Goal: Task Accomplishment & Management: Complete application form

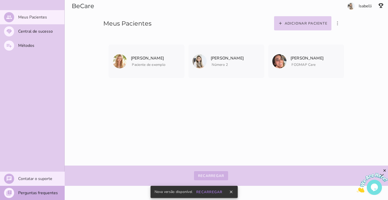
click at [266, 138] on mwc-top-app-bar "BeCare Adicionar paciente filter_list_ off Mostrar pacientes convidados e arqui…" at bounding box center [227, 100] width 324 height 200
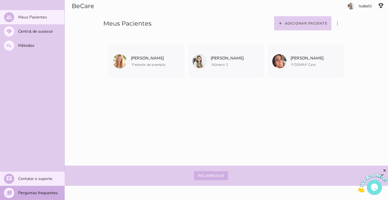
click at [374, 189] on img at bounding box center [372, 183] width 31 height 20
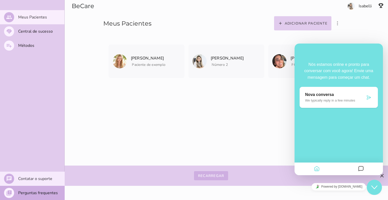
click at [255, 128] on mwc-top-app-bar "BeCare Adicionar paciente filter_list_ off Mostrar pacientes convidados e arqui…" at bounding box center [227, 100] width 324 height 200
click at [230, 131] on mwc-top-app-bar "BeCare Adicionar paciente filter_list_ off Mostrar pacientes convidados e arqui…" at bounding box center [227, 100] width 324 height 200
click at [155, 120] on mwc-top-app-bar "BeCare Adicionar paciente filter_list_ off Mostrar pacientes convidados e arqui…" at bounding box center [227, 100] width 324 height 200
click at [0, 0] on slot "Métodos" at bounding box center [0, 0] width 0 height 0
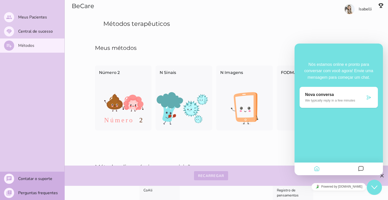
click at [373, 186] on icon "$i18n('chat', 'chat_widget')" at bounding box center [375, 187] width 6 height 4
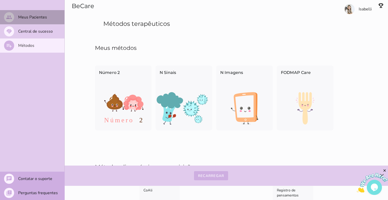
click at [0, 0] on slot "Meus Pacientes" at bounding box center [0, 0] width 0 height 0
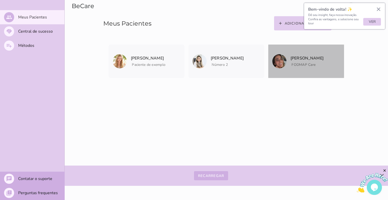
click at [313, 61] on span "FODMAP Care" at bounding box center [307, 64] width 33 height 6
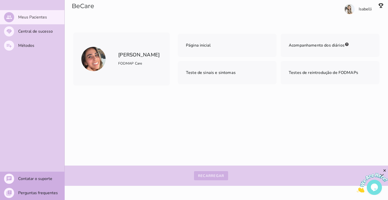
click at [158, 42] on div "[PERSON_NAME] FODMAP Care" at bounding box center [121, 58] width 97 height 53
click at [99, 69] on img at bounding box center [93, 59] width 24 height 24
click at [139, 53] on h6 "[PERSON_NAME] FODMAP Care" at bounding box center [138, 59] width 41 height 16
click at [0, 0] on slot "Meus Pacientes" at bounding box center [0, 0] width 0 height 0
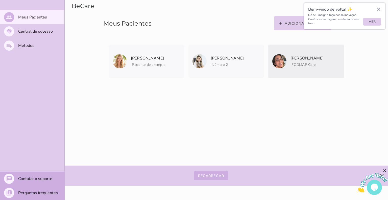
click at [0, 0] on icon "archive" at bounding box center [0, 0] width 0 height 0
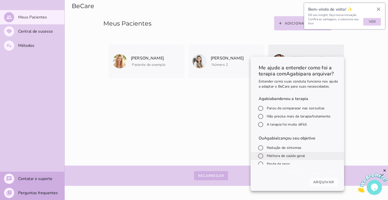
click at [260, 161] on input "radio" at bounding box center [261, 156] width 12 height 12
radio input "*****"
click at [0, 0] on slot "Arquivar" at bounding box center [0, 0] width 0 height 0
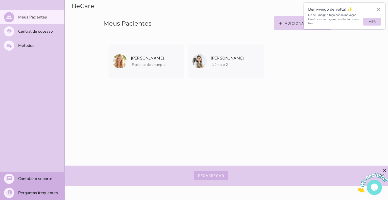
click at [324, 108] on mwc-top-app-bar "BeCare Adicionar paciente filter_list_ off Mostrar pacientes convidados e arqui…" at bounding box center [227, 100] width 324 height 200
click at [378, 9] on button "×" at bounding box center [378, 9] width 5 height 8
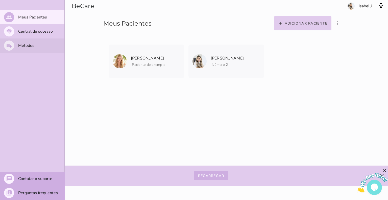
click at [0, 0] on slot "Métodos" at bounding box center [0, 0] width 0 height 0
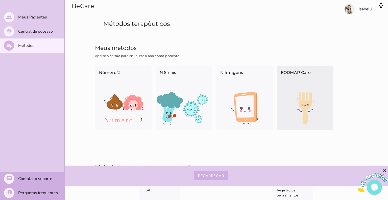
click at [309, 109] on img at bounding box center [305, 108] width 57 height 32
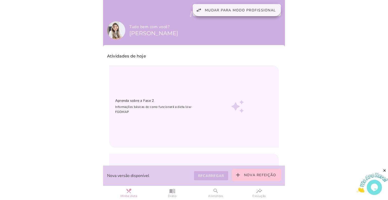
click at [245, 10] on span "Mudar para modo profissional" at bounding box center [240, 10] width 71 height 5
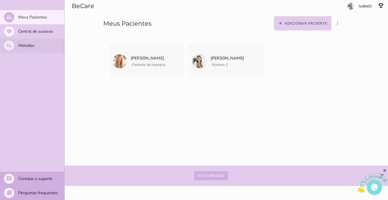
click at [0, 0] on slot "Métodos" at bounding box center [0, 0] width 0 height 0
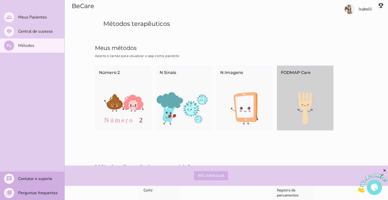
click at [310, 117] on img at bounding box center [305, 108] width 57 height 32
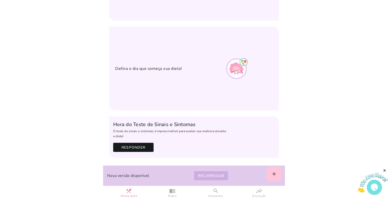
scroll to position [127, 0]
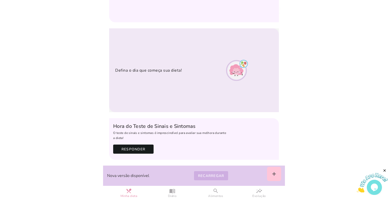
click at [193, 71] on div "Defina o dia que começa sua dieta!" at bounding box center [158, 70] width 86 height 14
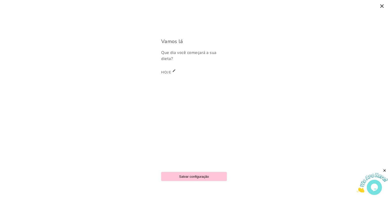
scroll to position [256, 0]
click at [382, 7] on icon "close" at bounding box center [382, 6] width 6 height 6
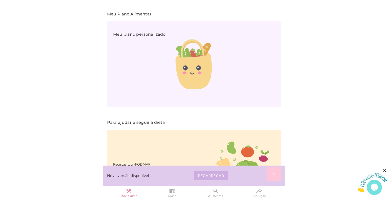
scroll to position [293, 0]
click at [0, 0] on slot "menu_book" at bounding box center [0, 0] width 0 height 0
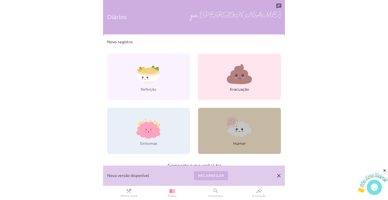
click at [227, 137] on icon at bounding box center [239, 128] width 25 height 25
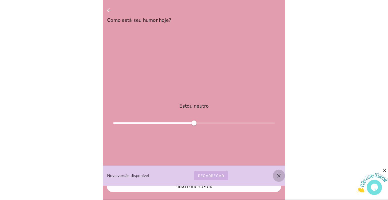
click at [277, 175] on icon "close" at bounding box center [279, 175] width 6 height 6
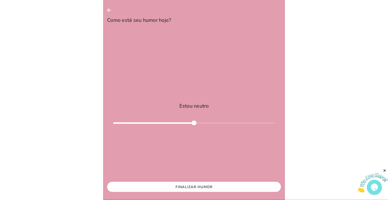
type input "***"
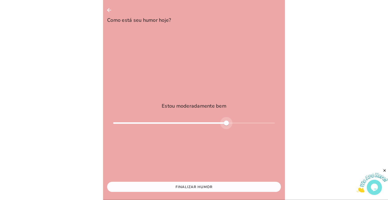
type mwc-slider "0.4"
click at [223, 122] on div at bounding box center [194, 123] width 162 height 12
click at [0, 0] on slot "Finalizar Humor" at bounding box center [0, 0] width 0 height 0
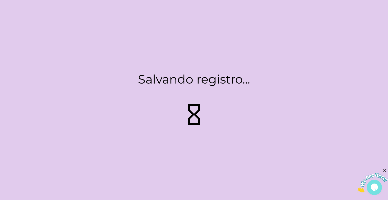
type input "*"
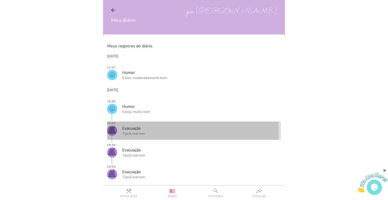
click at [150, 131] on mwc-list-item "poop Evacuação Tipo 5 , marrom" at bounding box center [194, 130] width 174 height 18
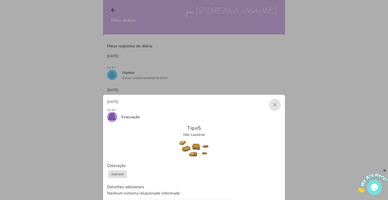
click at [275, 106] on icon "close" at bounding box center [275, 105] width 6 height 6
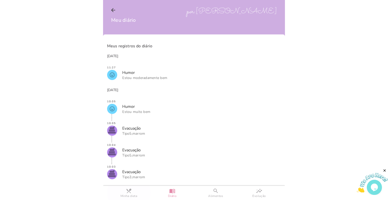
click at [132, 193] on link "restaurant_menu Minha dieta" at bounding box center [128, 193] width 43 height 14
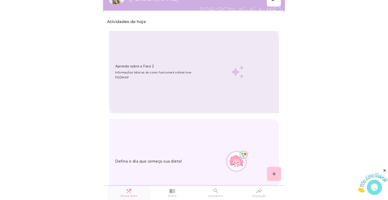
click at [145, 74] on p "Informações básicas de como funcionará a dieta low-FODMAP" at bounding box center [159, 75] width 88 height 10
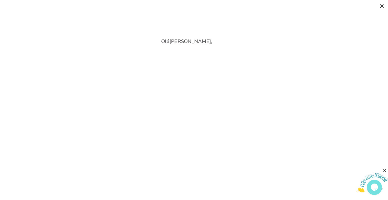
scroll to position [256, 0]
click at [382, 3] on icon "close" at bounding box center [382, 6] width 6 height 6
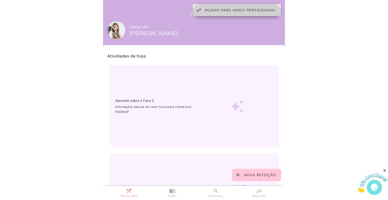
click at [215, 10] on span "Mudar para modo profissional" at bounding box center [240, 10] width 71 height 5
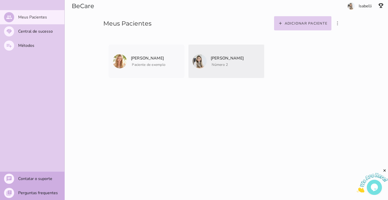
click at [211, 62] on span "Número 2" at bounding box center [227, 64] width 33 height 6
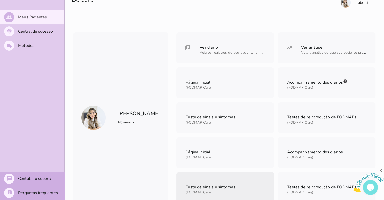
scroll to position [6, 0]
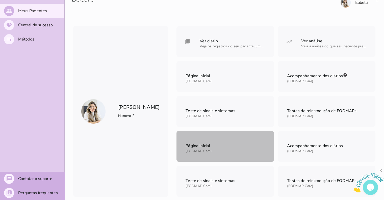
click at [211, 151] on span "(FODMAP Care)" at bounding box center [199, 150] width 26 height 5
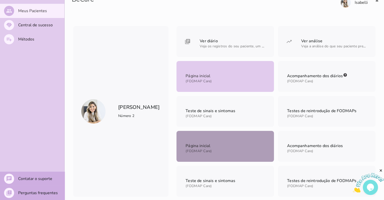
click at [229, 150] on mwc-list-item "Página inicial (FODMAP Care)" at bounding box center [226, 146] width 98 height 31
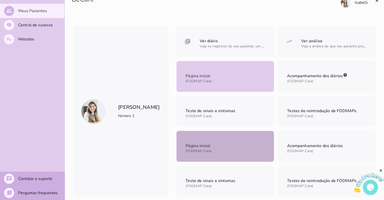
click at [228, 153] on mwc-list-item "Página inicial (FODMAP Care)" at bounding box center [226, 146] width 98 height 31
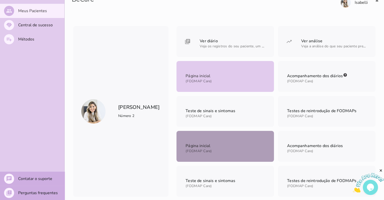
click at [228, 153] on mwc-list-item "Página inicial (FODMAP Care)" at bounding box center [226, 146] width 98 height 31
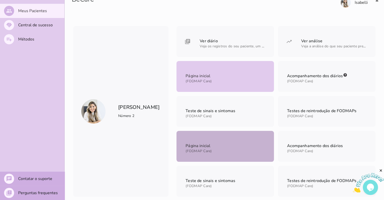
drag, startPoint x: 128, startPoint y: 115, endPoint x: 123, endPoint y: 115, distance: 4.3
click at [123, 115] on span "Número 2" at bounding box center [126, 115] width 16 height 5
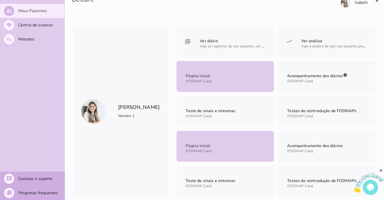
click at [0, 0] on slot "Meus Pacientes" at bounding box center [0, 0] width 0 height 0
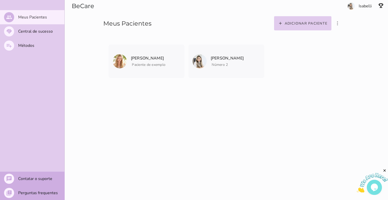
click at [363, 7] on section "Adicionar paciente filter_list_ off Mostrar pacientes convidados e arquivados […" at bounding box center [301, 16] width 173 height 32
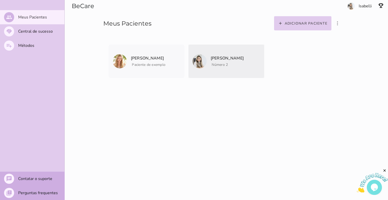
click at [225, 69] on mwc-list-item "[PERSON_NAME] Número 2 Arquivar paciente Quando você finalizar a terapia digita…" at bounding box center [227, 60] width 76 height 33
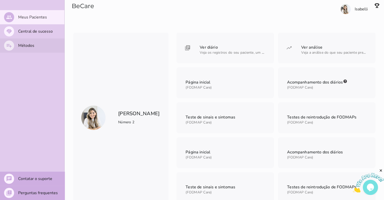
click at [0, 0] on slot "Métodos" at bounding box center [0, 0] width 0 height 0
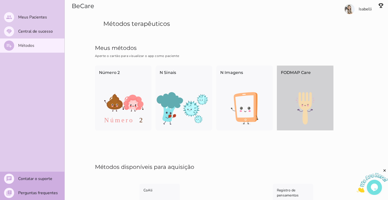
click at [299, 105] on img at bounding box center [305, 108] width 57 height 32
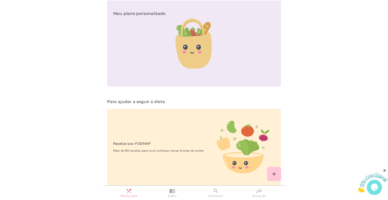
scroll to position [314, 0]
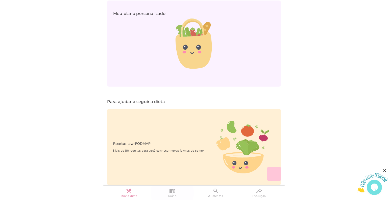
click at [0, 0] on slot "menu_book" at bounding box center [0, 0] width 0 height 0
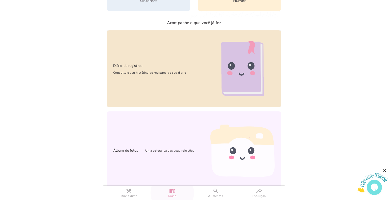
scroll to position [145, 0]
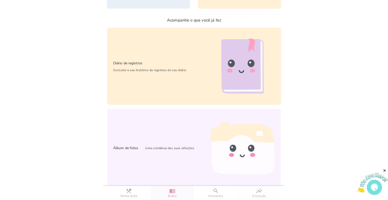
click at [0, 0] on slot "insights" at bounding box center [0, 0] width 0 height 0
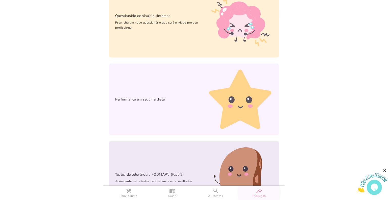
scroll to position [63, 0]
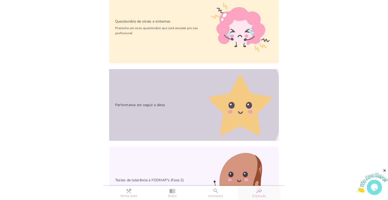
click at [170, 108] on div "Performance em seguir a dieta" at bounding box center [158, 105] width 98 height 18
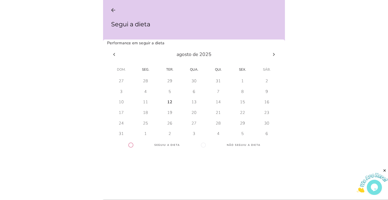
click at [124, 84] on div "12" at bounding box center [121, 81] width 5 height 6
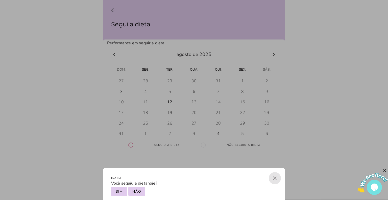
click at [276, 179] on icon "close" at bounding box center [275, 178] width 6 height 6
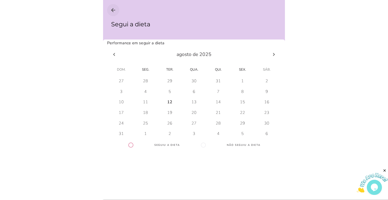
click at [113, 10] on icon "arrow_back" at bounding box center [113, 10] width 6 height 6
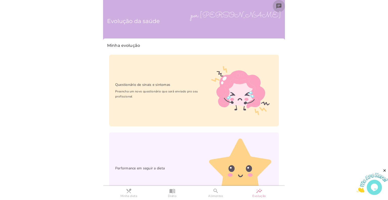
click at [277, 5] on icon "chat" at bounding box center [279, 6] width 6 height 6
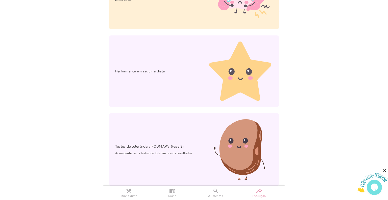
scroll to position [97, 0]
click at [0, 0] on slot "restaurant_menu" at bounding box center [0, 0] width 0 height 0
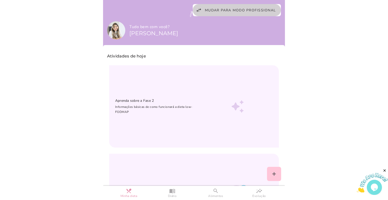
click at [222, 4] on button "swap_horiz Mudar para modo profissional" at bounding box center [237, 10] width 88 height 12
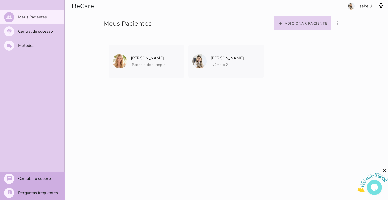
click at [0, 0] on slot "Adicionar paciente" at bounding box center [0, 0] width 0 height 0
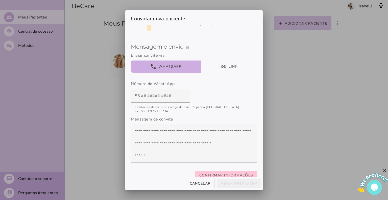
scroll to position [42, 0]
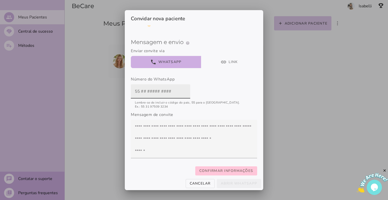
click at [132, 93] on label at bounding box center [160, 91] width 59 height 14
click at [135, 93] on input "text" at bounding box center [160, 91] width 51 height 14
click at [139, 93] on input "text" at bounding box center [160, 91] width 51 height 14
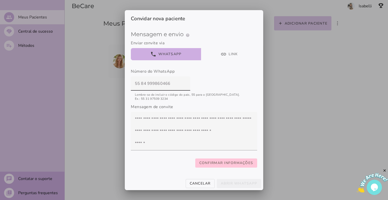
drag, startPoint x: 171, startPoint y: 80, endPoint x: 122, endPoint y: 78, distance: 48.8
click at [122, 78] on div "Convidar nova paciente Método presenteado help Presenteie com um Método de Trat…" at bounding box center [194, 100] width 388 height 200
type input "55 84 999860466"
type mwc-textfield "55 84 999860466"
click at [219, 161] on span "Confirmar informações" at bounding box center [226, 163] width 54 height 6
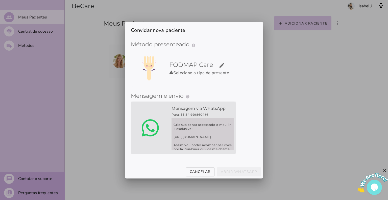
scroll to position [40, 0]
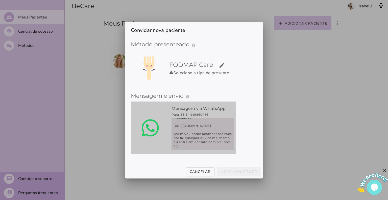
click at [218, 141] on span "Querido paciente, para o seu tratamento, usarei o aplicativo FODMAP Care Crie s…" at bounding box center [203, 134] width 62 height 32
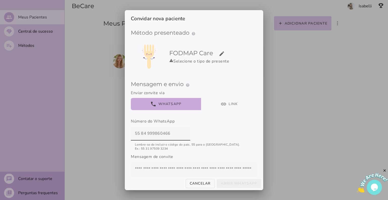
click at [175, 105] on button "phone WhatsApp" at bounding box center [166, 104] width 70 height 12
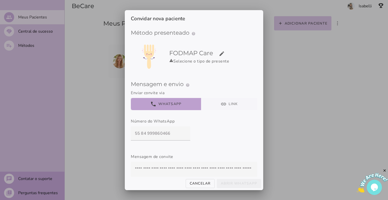
click at [217, 107] on button "link Link" at bounding box center [229, 104] width 56 height 12
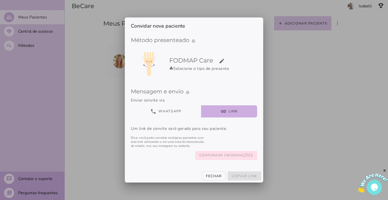
click at [0, 0] on slot "Confirmar informações" at bounding box center [0, 0] width 0 height 0
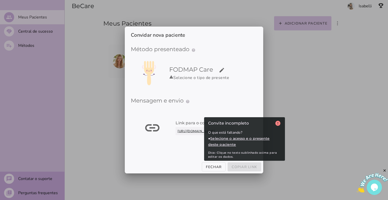
click at [243, 164] on clipboard-copy at bounding box center [245, 165] width 34 height 6
click at [244, 168] on span at bounding box center [244, 166] width 36 height 9
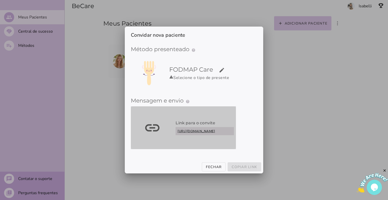
click at [189, 135] on link "[URL][DOMAIN_NAME]" at bounding box center [205, 131] width 58 height 8
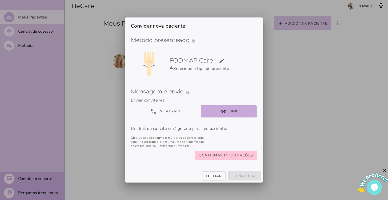
click at [231, 114] on button "link Link" at bounding box center [229, 111] width 56 height 12
click at [0, 0] on slot "Confirmar informações" at bounding box center [0, 0] width 0 height 0
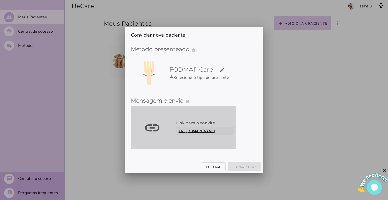
drag, startPoint x: 214, startPoint y: 138, endPoint x: 187, endPoint y: 141, distance: 27.7
click at [187, 135] on link "[URL][DOMAIN_NAME]" at bounding box center [205, 131] width 58 height 8
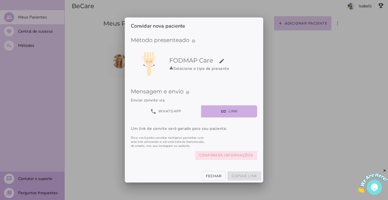
click at [0, 0] on slot "Confirmar informações" at bounding box center [0, 0] width 0 height 0
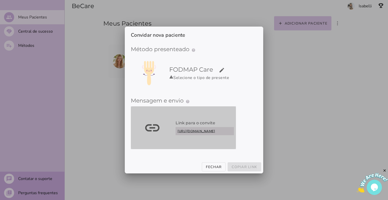
click at [0, 0] on slot "link" at bounding box center [0, 0] width 0 height 0
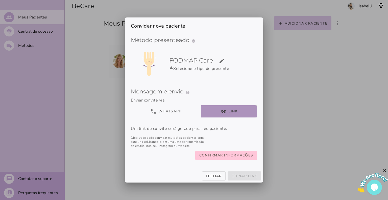
click at [232, 110] on button "link Link" at bounding box center [229, 111] width 56 height 12
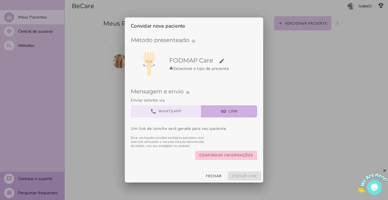
click at [163, 112] on button "phone WhatsApp" at bounding box center [166, 111] width 70 height 12
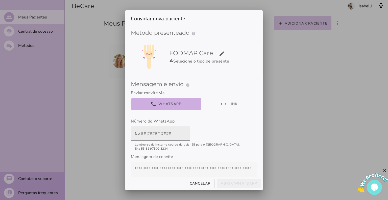
click at [159, 129] on input "text" at bounding box center [160, 133] width 51 height 14
type input "[URL][DOMAIN_NAME]"
drag, startPoint x: 184, startPoint y: 134, endPoint x: 120, endPoint y: 128, distance: 64.0
click at [120, 128] on div "Convidar nova paciente Método presenteado help Presenteie com um Método de Trat…" at bounding box center [194, 100] width 388 height 200
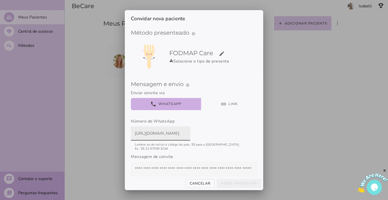
click at [170, 134] on input "[URL][DOMAIN_NAME]" at bounding box center [160, 133] width 51 height 14
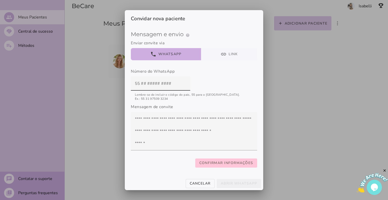
click at [227, 51] on button "link Link" at bounding box center [229, 54] width 56 height 12
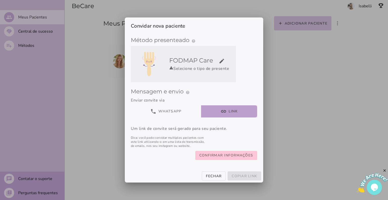
scroll to position [0, 0]
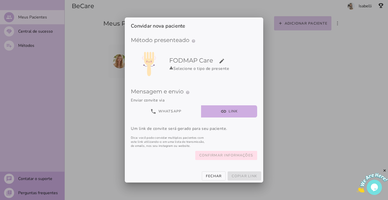
click at [0, 0] on slot "Confirmar informações" at bounding box center [0, 0] width 0 height 0
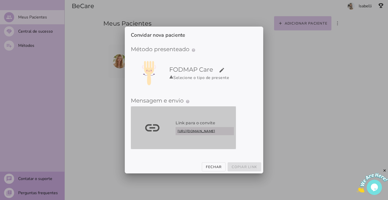
click at [191, 127] on link "[URL][DOMAIN_NAME]" at bounding box center [205, 131] width 58 height 8
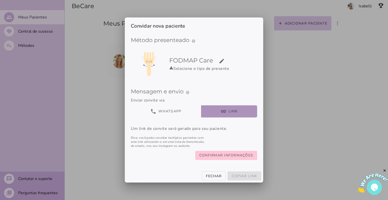
click at [241, 110] on button "link Link" at bounding box center [229, 111] width 56 height 12
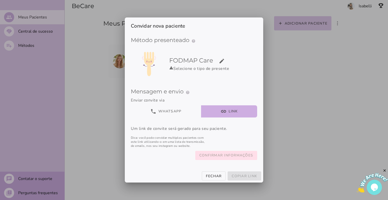
click at [0, 0] on slot "Confirmar informações" at bounding box center [0, 0] width 0 height 0
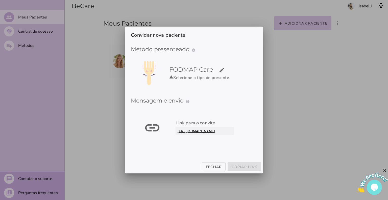
click at [249, 169] on span at bounding box center [244, 166] width 36 height 9
click at [0, 0] on slot "Fechar" at bounding box center [0, 0] width 0 height 0
